Goal: Task Accomplishment & Management: Use online tool/utility

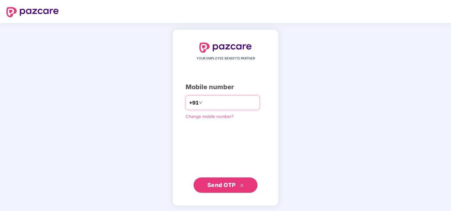
type input "**********"
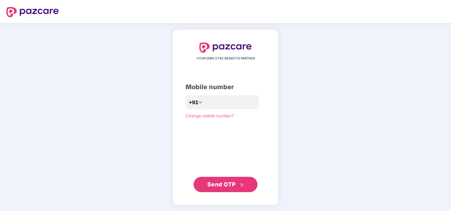
click at [220, 184] on span "Send OTP" at bounding box center [222, 184] width 28 height 7
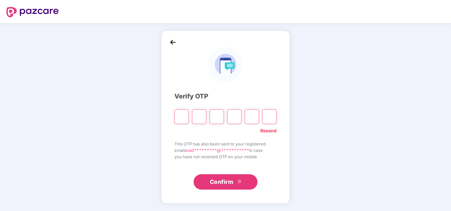
click at [181, 109] on div at bounding box center [226, 114] width 102 height 19
click at [183, 118] on input "Please enter verification code. Digit 1" at bounding box center [182, 116] width 14 height 15
type input "*"
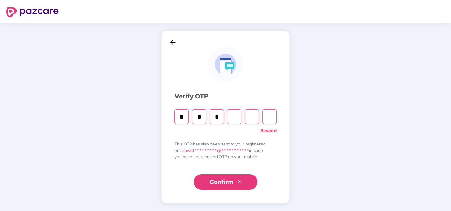
type input "*"
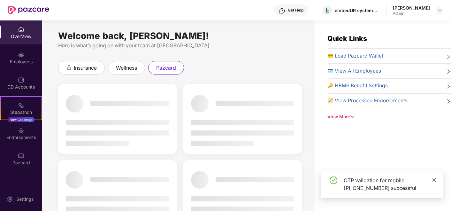
click at [433, 180] on icon "close" at bounding box center [434, 180] width 4 height 4
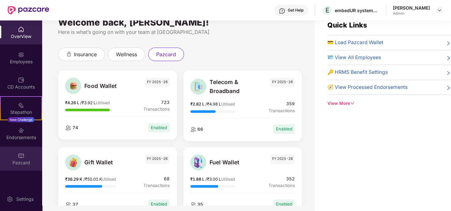
scroll to position [20, 0]
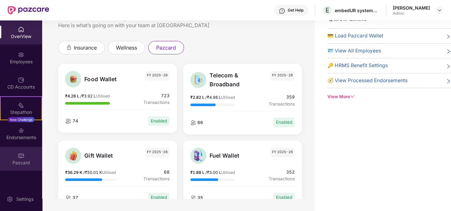
click at [22, 154] on img at bounding box center [21, 156] width 6 height 6
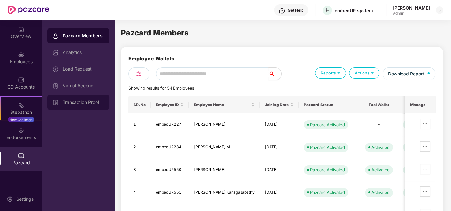
click at [81, 98] on div "Transaction Proof" at bounding box center [78, 102] width 62 height 15
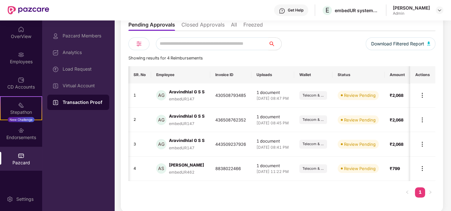
scroll to position [0, 29]
click at [425, 94] on img at bounding box center [423, 95] width 8 height 8
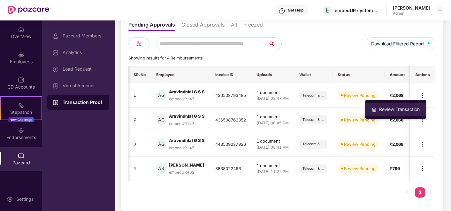
click at [407, 106] on div "Review Transaction" at bounding box center [399, 109] width 43 height 7
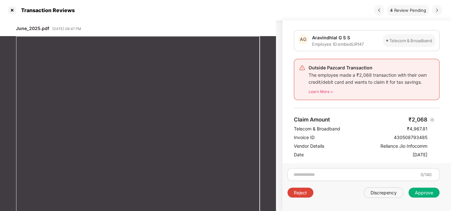
click at [438, 9] on img at bounding box center [437, 10] width 5 height 5
click at [440, 9] on img at bounding box center [437, 10] width 5 height 5
click at [437, 9] on img at bounding box center [437, 10] width 5 height 5
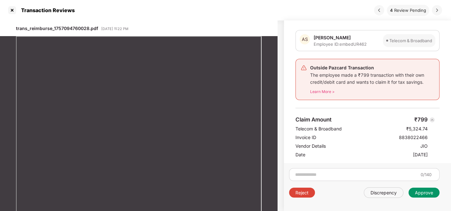
click at [428, 193] on div "Approve" at bounding box center [424, 193] width 18 height 6
click at [427, 195] on div "Approve" at bounding box center [424, 193] width 31 height 10
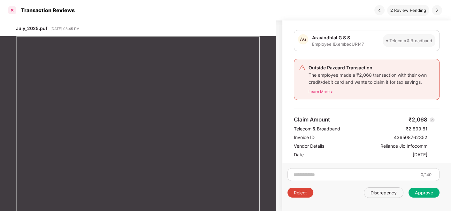
click at [12, 9] on div at bounding box center [12, 10] width 10 height 10
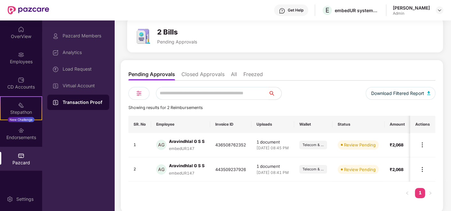
scroll to position [30, 0]
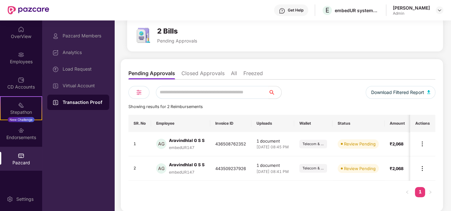
click at [215, 74] on li "Closed Approvals" at bounding box center [203, 74] width 43 height 9
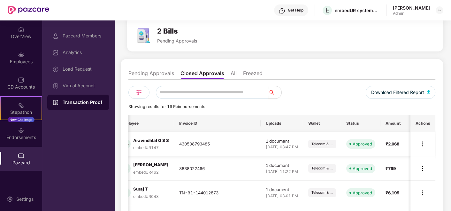
scroll to position [0, 70]
click at [426, 141] on img at bounding box center [423, 144] width 8 height 8
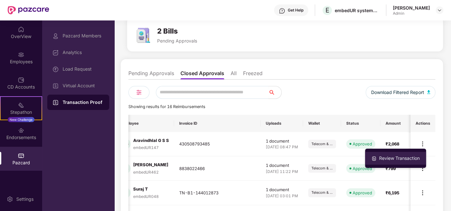
click at [403, 156] on div "Review Transaction" at bounding box center [399, 158] width 43 height 7
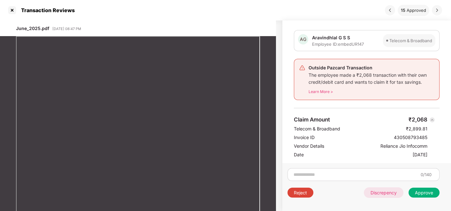
click at [381, 192] on div "Discrepency" at bounding box center [384, 193] width 26 height 6
click at [420, 193] on div "Approve" at bounding box center [424, 193] width 18 height 6
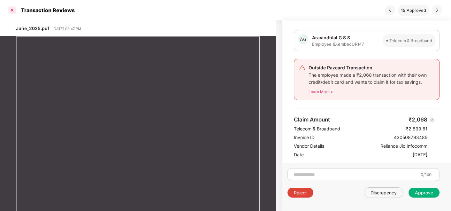
click at [12, 12] on div at bounding box center [12, 10] width 10 height 10
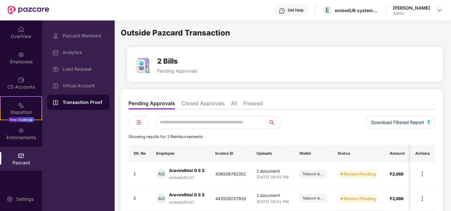
click at [221, 105] on li "Closed Approvals" at bounding box center [203, 104] width 43 height 9
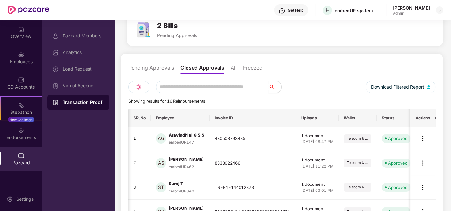
scroll to position [0, 70]
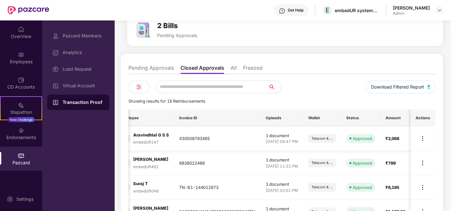
click at [421, 140] on img at bounding box center [423, 139] width 8 height 8
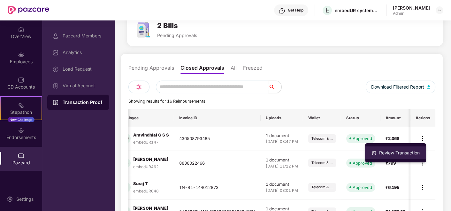
click at [406, 157] on li "Review Transaction" at bounding box center [395, 152] width 61 height 13
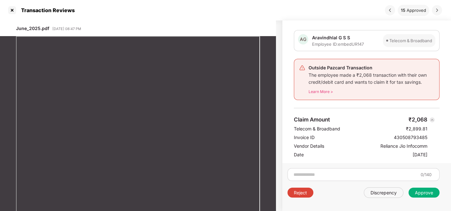
click at [428, 194] on div "Approve" at bounding box center [424, 193] width 18 height 6
click at [391, 196] on div "Discrepency" at bounding box center [384, 192] width 40 height 11
click at [299, 192] on div "Reject" at bounding box center [300, 193] width 13 height 6
click at [14, 12] on div at bounding box center [12, 10] width 10 height 10
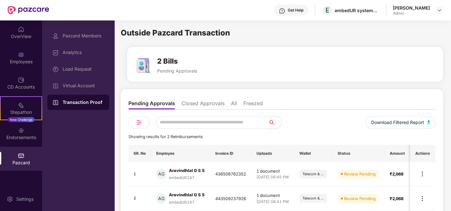
click at [151, 101] on li "Pending Approvals" at bounding box center [152, 104] width 47 height 9
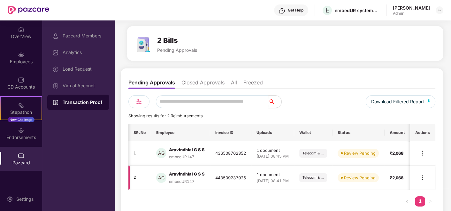
scroll to position [0, 10]
click at [421, 154] on img at bounding box center [423, 153] width 8 height 8
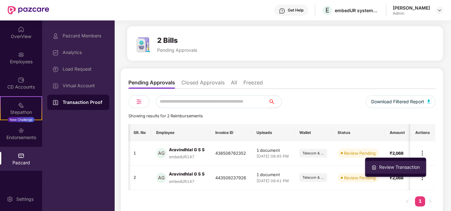
click at [399, 168] on div "Review Transaction" at bounding box center [399, 167] width 43 height 7
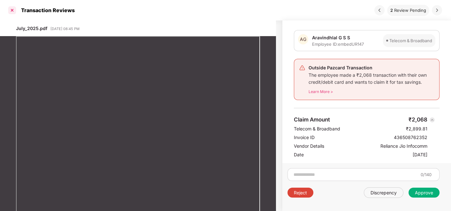
click at [8, 9] on div at bounding box center [12, 10] width 10 height 10
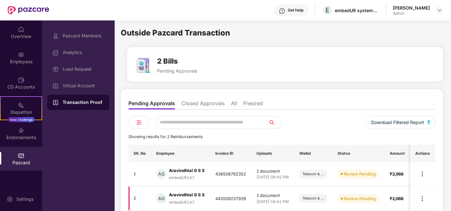
click at [424, 201] on img at bounding box center [423, 199] width 8 height 8
click at [423, 197] on img at bounding box center [423, 199] width 8 height 8
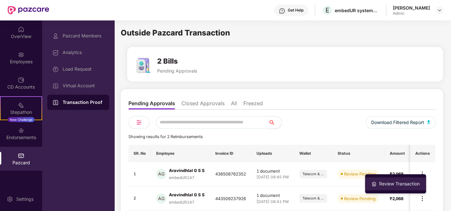
click at [390, 179] on li "Review Transaction" at bounding box center [395, 183] width 61 height 13
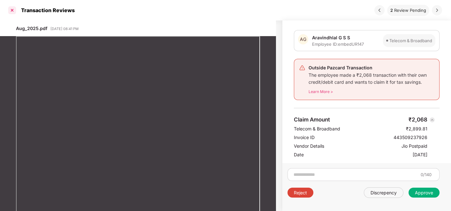
click at [13, 10] on div at bounding box center [12, 10] width 10 height 10
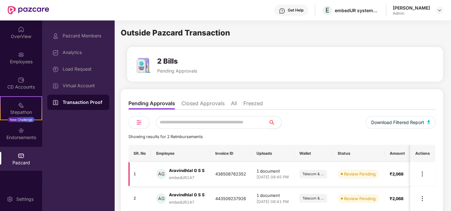
click at [422, 175] on img at bounding box center [423, 174] width 8 height 8
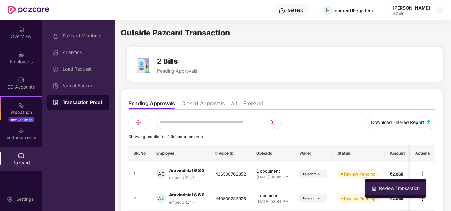
click at [387, 184] on li "Review Transaction" at bounding box center [395, 188] width 61 height 13
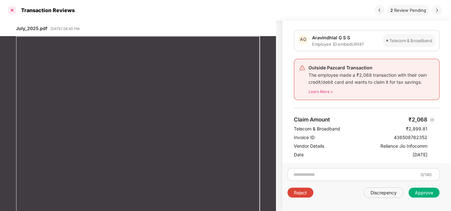
click at [12, 9] on div at bounding box center [12, 10] width 10 height 10
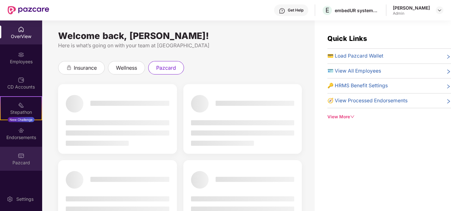
click at [25, 161] on div "Pazcard" at bounding box center [21, 163] width 42 height 6
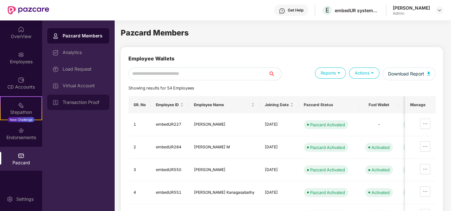
click at [70, 101] on div "Transaction Proof" at bounding box center [84, 102] width 42 height 5
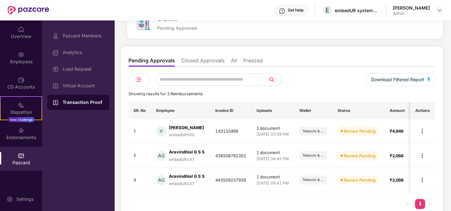
scroll to position [54, 0]
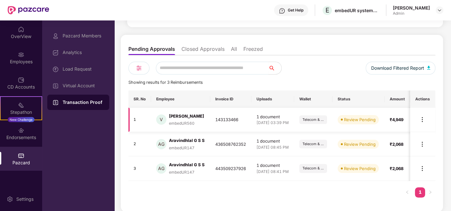
click at [424, 121] on img at bounding box center [423, 120] width 8 height 8
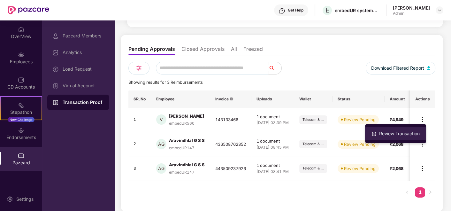
click at [408, 133] on div "Review Transaction" at bounding box center [399, 133] width 43 height 7
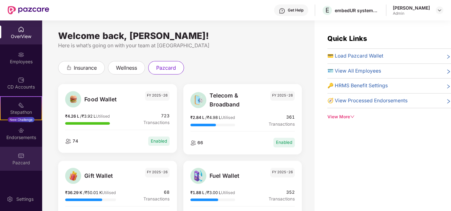
click at [26, 154] on div "Pazcard" at bounding box center [21, 159] width 42 height 24
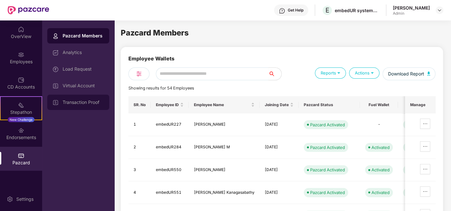
click at [85, 104] on div "Transaction Proof" at bounding box center [84, 102] width 42 height 5
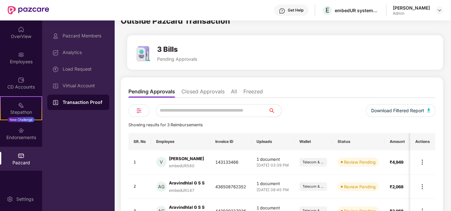
scroll to position [0, 10]
click at [426, 166] on td at bounding box center [423, 162] width 25 height 24
click at [424, 164] on img at bounding box center [423, 162] width 8 height 8
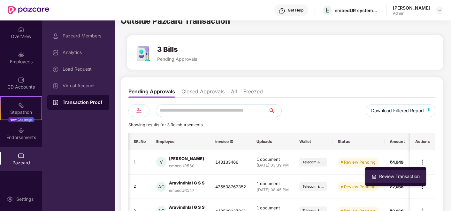
click at [407, 174] on div "Review Transaction" at bounding box center [399, 176] width 43 height 7
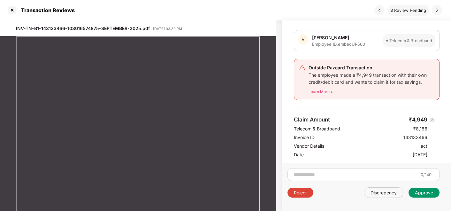
click at [422, 193] on div "Approve" at bounding box center [424, 193] width 18 height 6
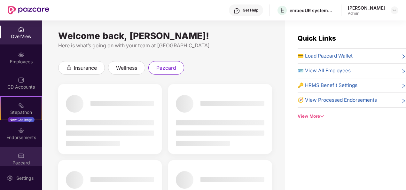
scroll to position [6, 0]
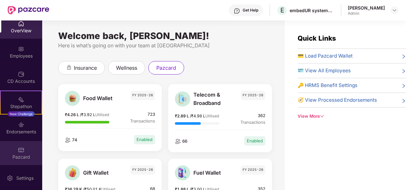
click at [22, 154] on div "Pazcard" at bounding box center [21, 157] width 42 height 6
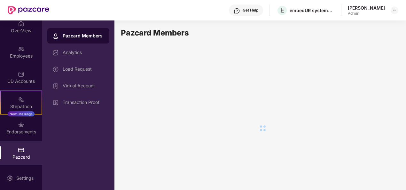
click at [83, 107] on div "Transaction Proof" at bounding box center [78, 102] width 62 height 15
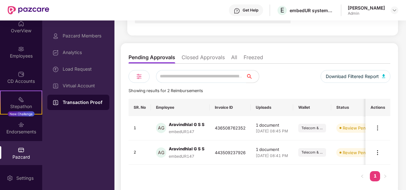
scroll to position [67, 0]
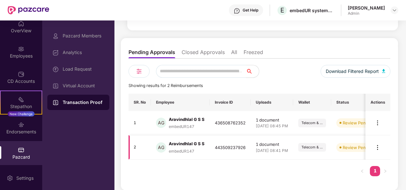
click at [380, 146] on img at bounding box center [378, 148] width 8 height 8
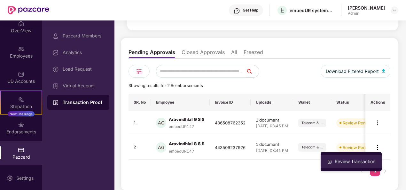
click at [349, 161] on div "Review Transaction" at bounding box center [354, 161] width 43 height 7
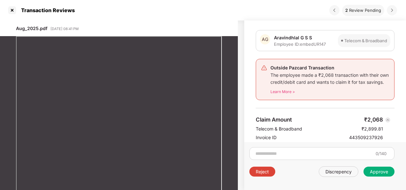
click at [337, 9] on img at bounding box center [334, 10] width 5 height 5
click at [381, 171] on div "Approve" at bounding box center [379, 172] width 18 height 6
click at [11, 11] on div at bounding box center [12, 10] width 10 height 10
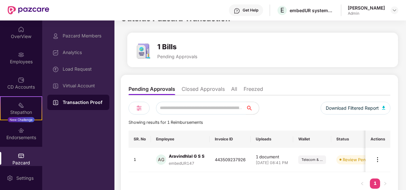
scroll to position [27, 0]
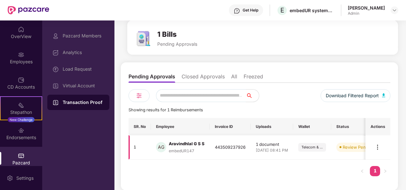
click at [377, 149] on img at bounding box center [378, 147] width 8 height 8
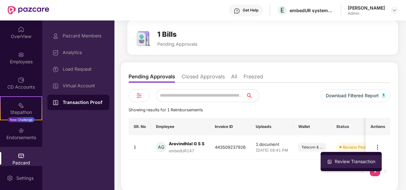
click at [345, 161] on div "Review Transaction" at bounding box center [354, 161] width 43 height 7
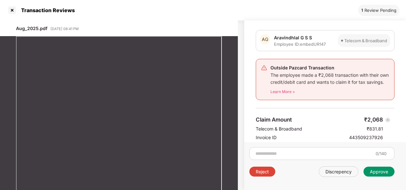
click at [382, 171] on div "Approve" at bounding box center [379, 172] width 18 height 6
